Goal: Find contact information: Find contact information

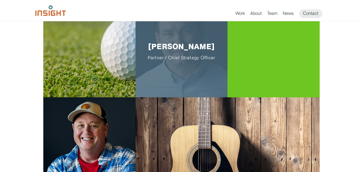
scroll to position [174, 0]
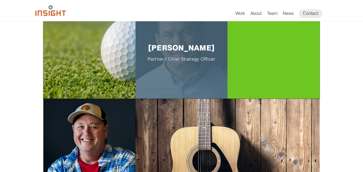
click at [186, 58] on span "Partner / Chief Strategy Officer" at bounding box center [181, 58] width 75 height 5
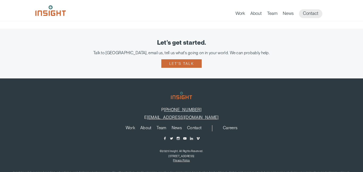
scroll to position [578, 0]
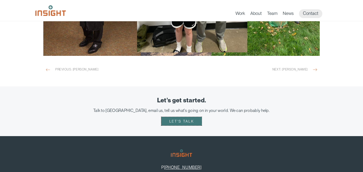
click at [178, 119] on link "Let's talk" at bounding box center [181, 121] width 40 height 8
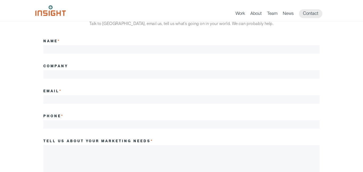
scroll to position [33, 0]
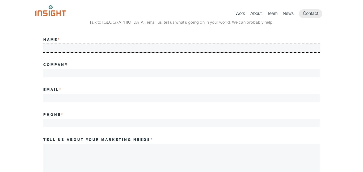
click at [103, 49] on input "Name *" at bounding box center [181, 48] width 276 height 8
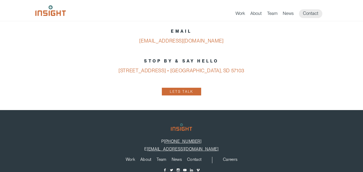
scroll to position [0, 0]
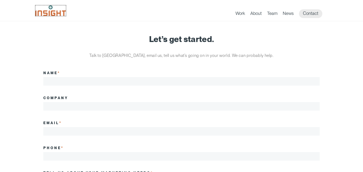
click at [46, 15] on img at bounding box center [50, 10] width 31 height 11
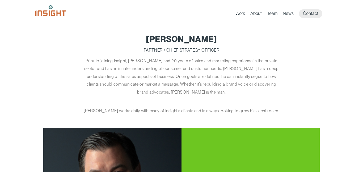
scroll to position [578, 0]
